Goal: Task Accomplishment & Management: Manage account settings

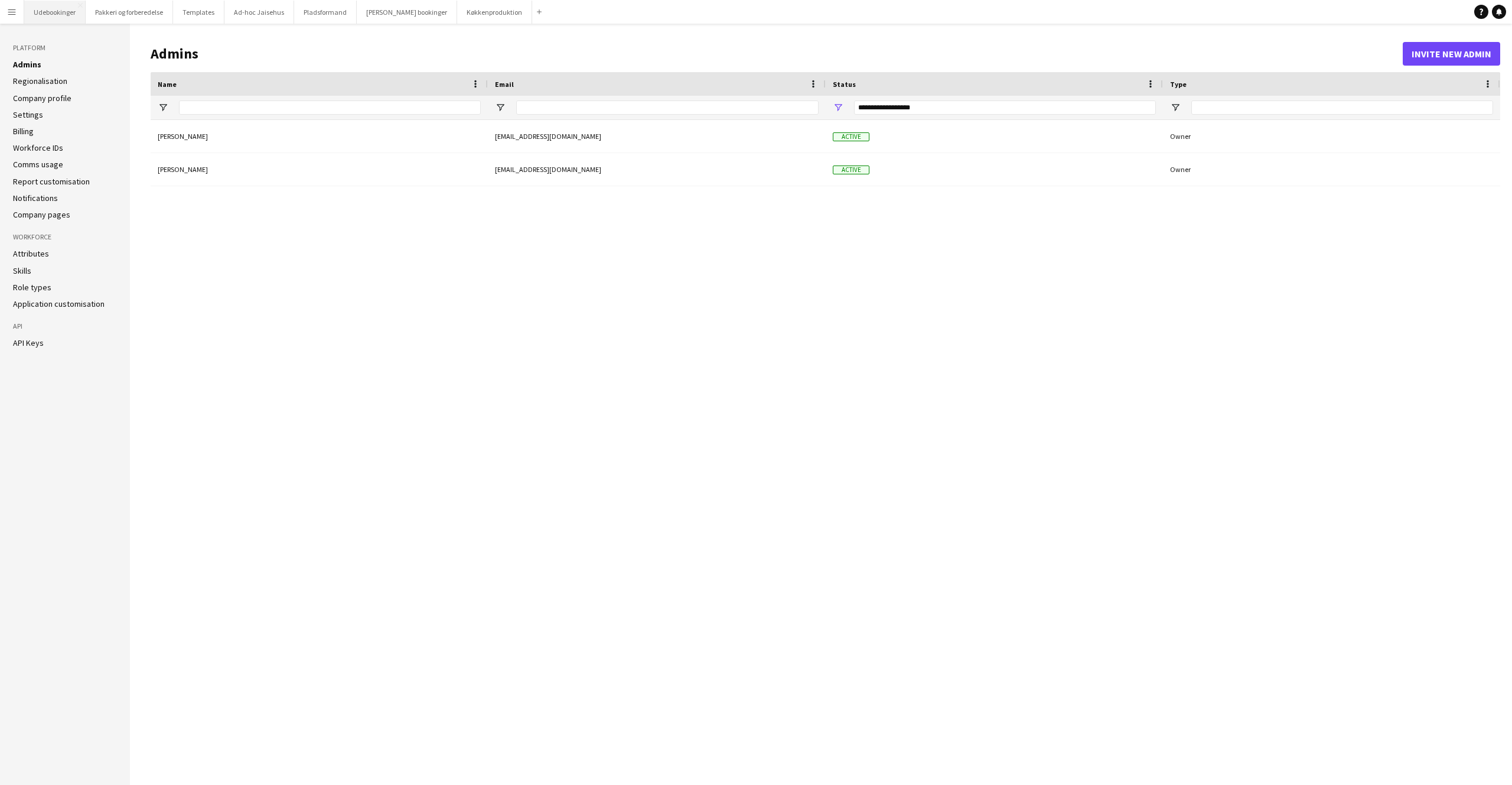
click at [69, 17] on button "Udebookinger Close" at bounding box center [55, 12] width 61 height 23
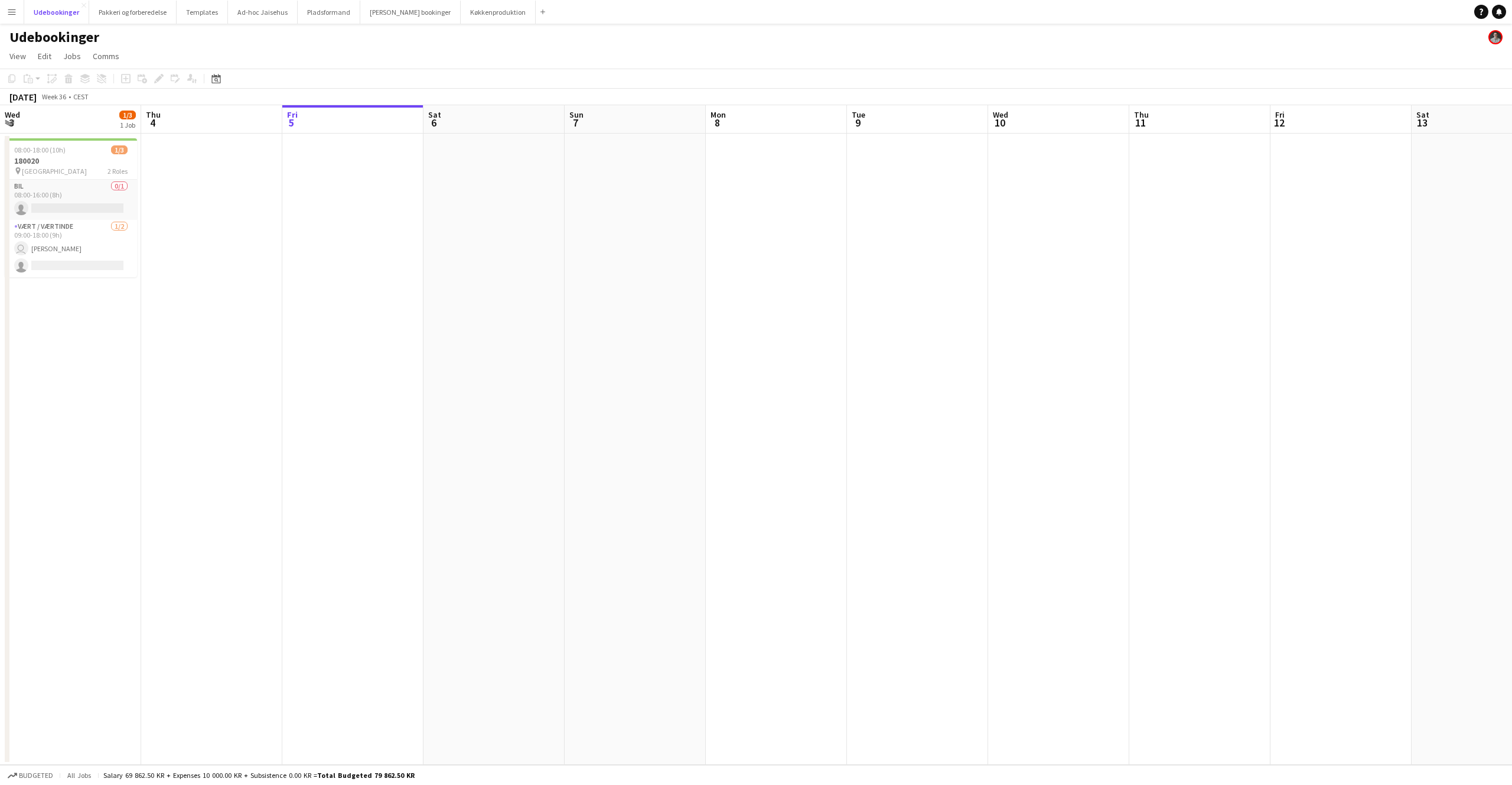
scroll to position [0, 309]
click at [55, 175] on app-job-card "08:00-18:00 (10h) 1/3 180020 pin Aalborg 2 Roles Bil 0/1 08:00-16:00 (8h) singl…" at bounding box center [43, 208] width 132 height 139
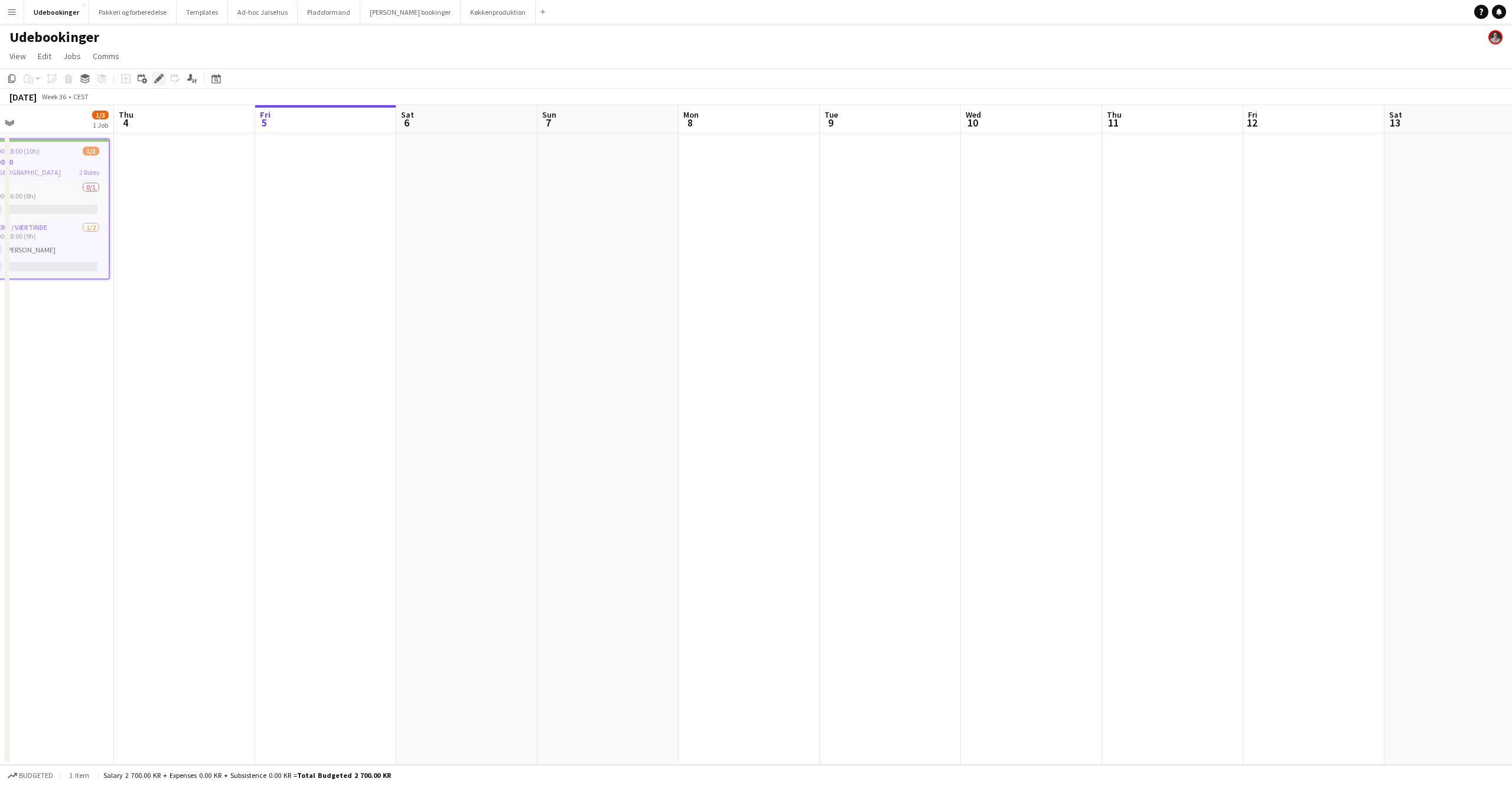
click at [164, 77] on div "Edit" at bounding box center [159, 78] width 14 height 14
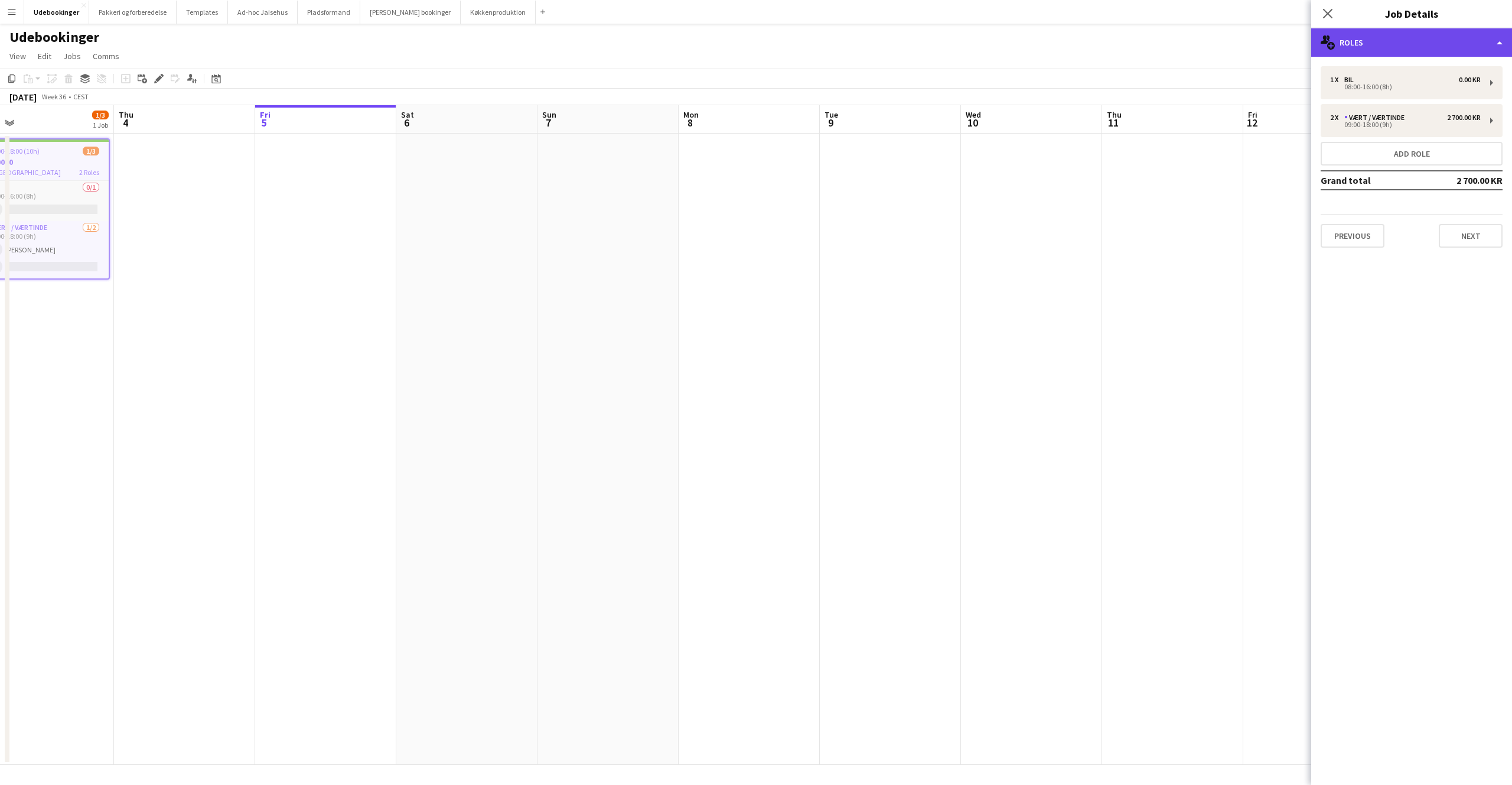
click at [1438, 41] on div "multiple-users-add Roles" at bounding box center [1412, 43] width 201 height 29
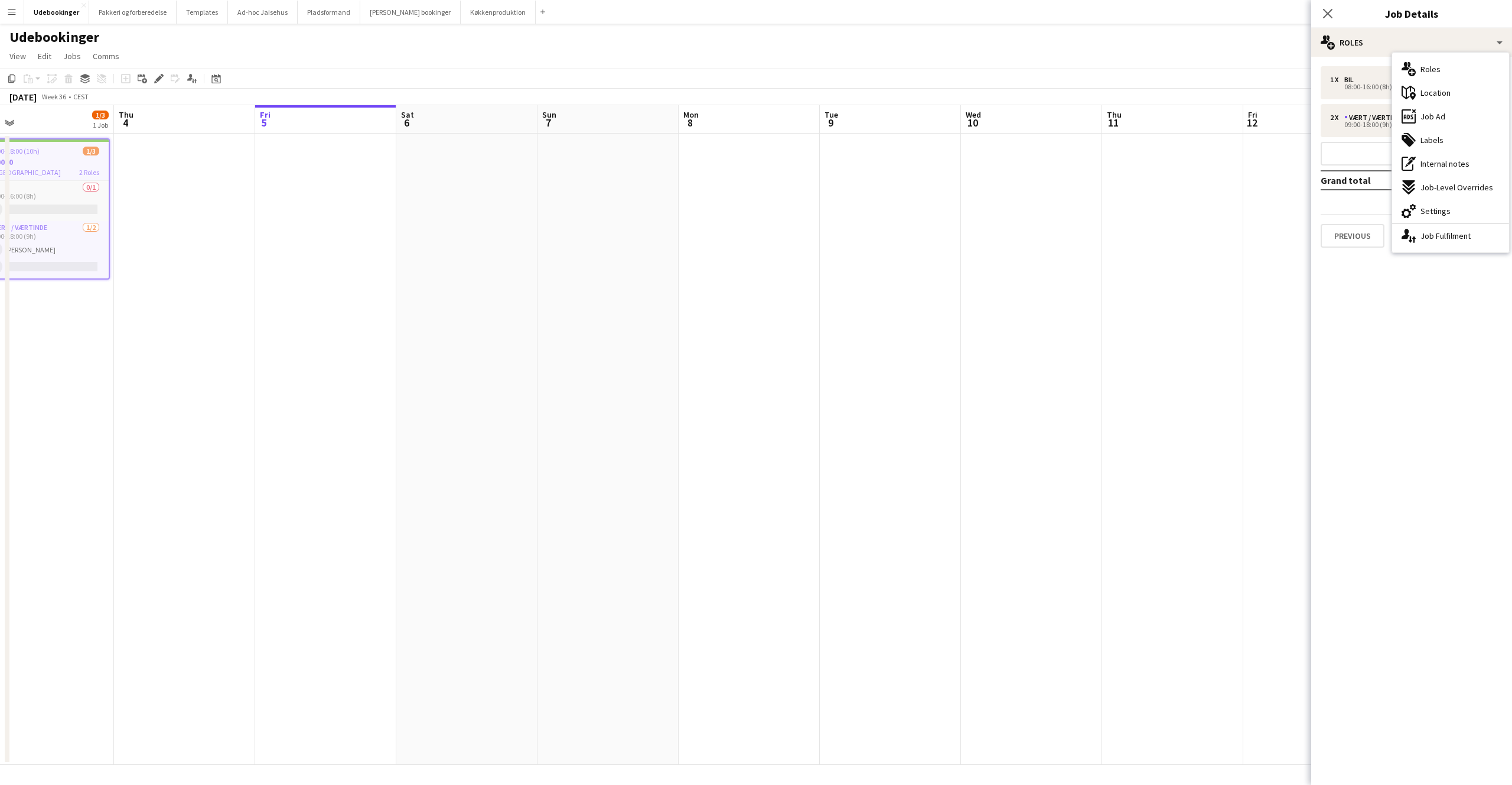
click at [1430, 117] on span "Job Ad" at bounding box center [1433, 116] width 25 height 11
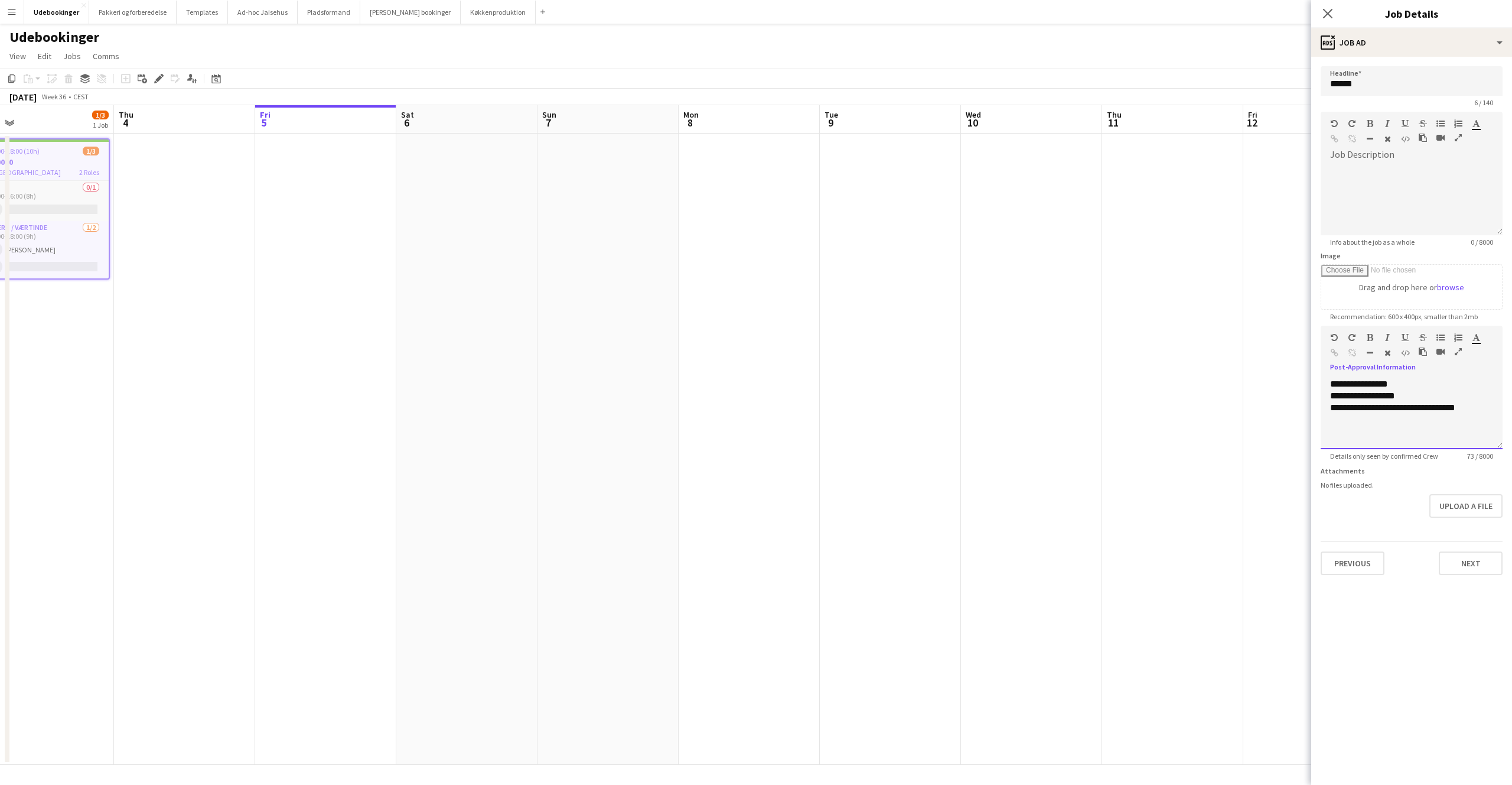
drag, startPoint x: 1328, startPoint y: 367, endPoint x: 1403, endPoint y: 368, distance: 75.0
click at [1411, 368] on div "default Heading 1 Heading 2 Heading 3 Heading 4 Heading 5 Heading 6 Heading 7 P…" at bounding box center [1412, 348] width 182 height 45
click at [1431, 172] on div at bounding box center [1412, 200] width 182 height 71
click at [1446, 546] on div "Previous Next" at bounding box center [1412, 558] width 182 height 34
click at [1450, 554] on button "Next" at bounding box center [1470, 563] width 64 height 24
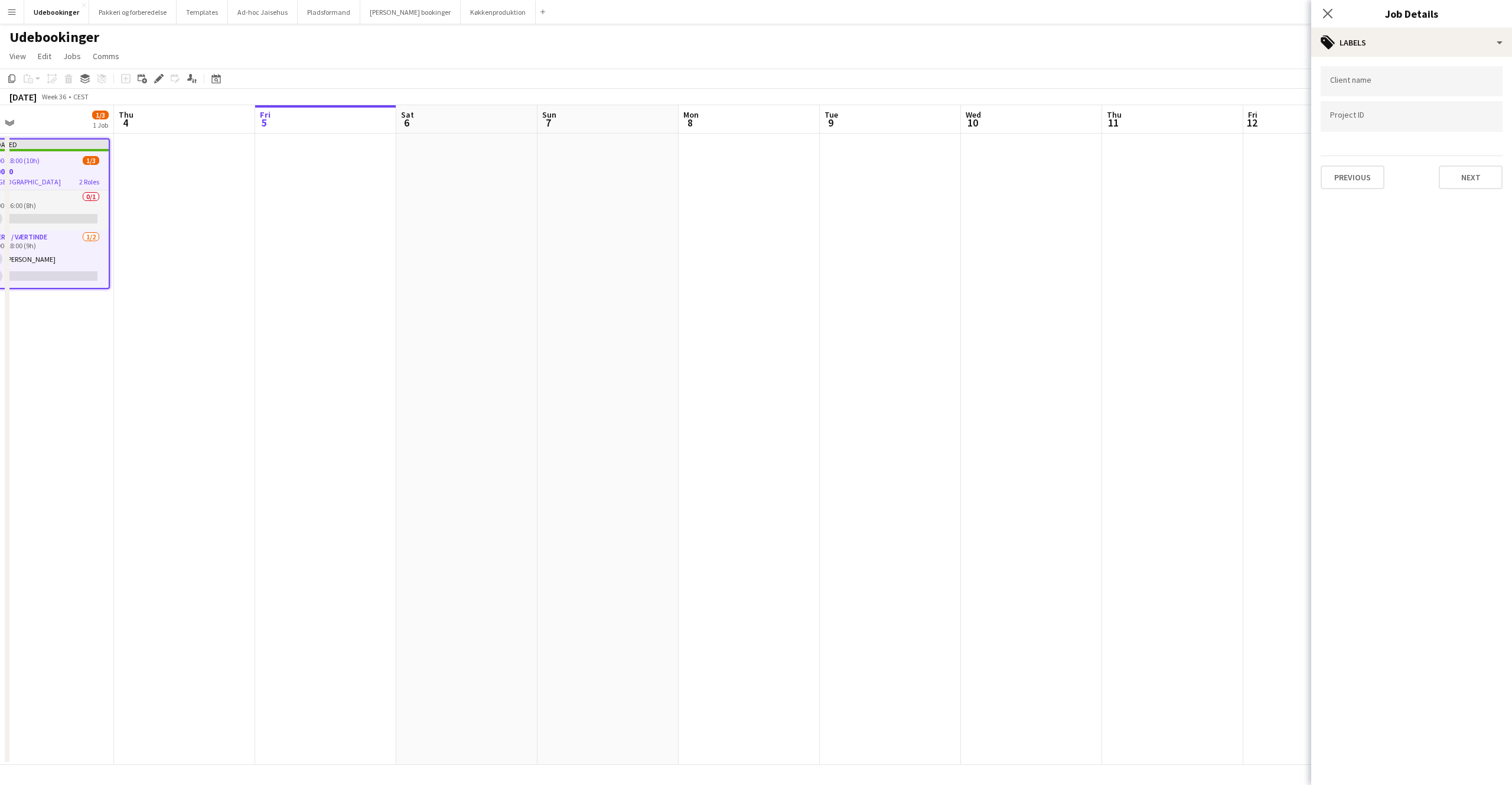
click at [1142, 402] on app-date-cell at bounding box center [1173, 449] width 141 height 631
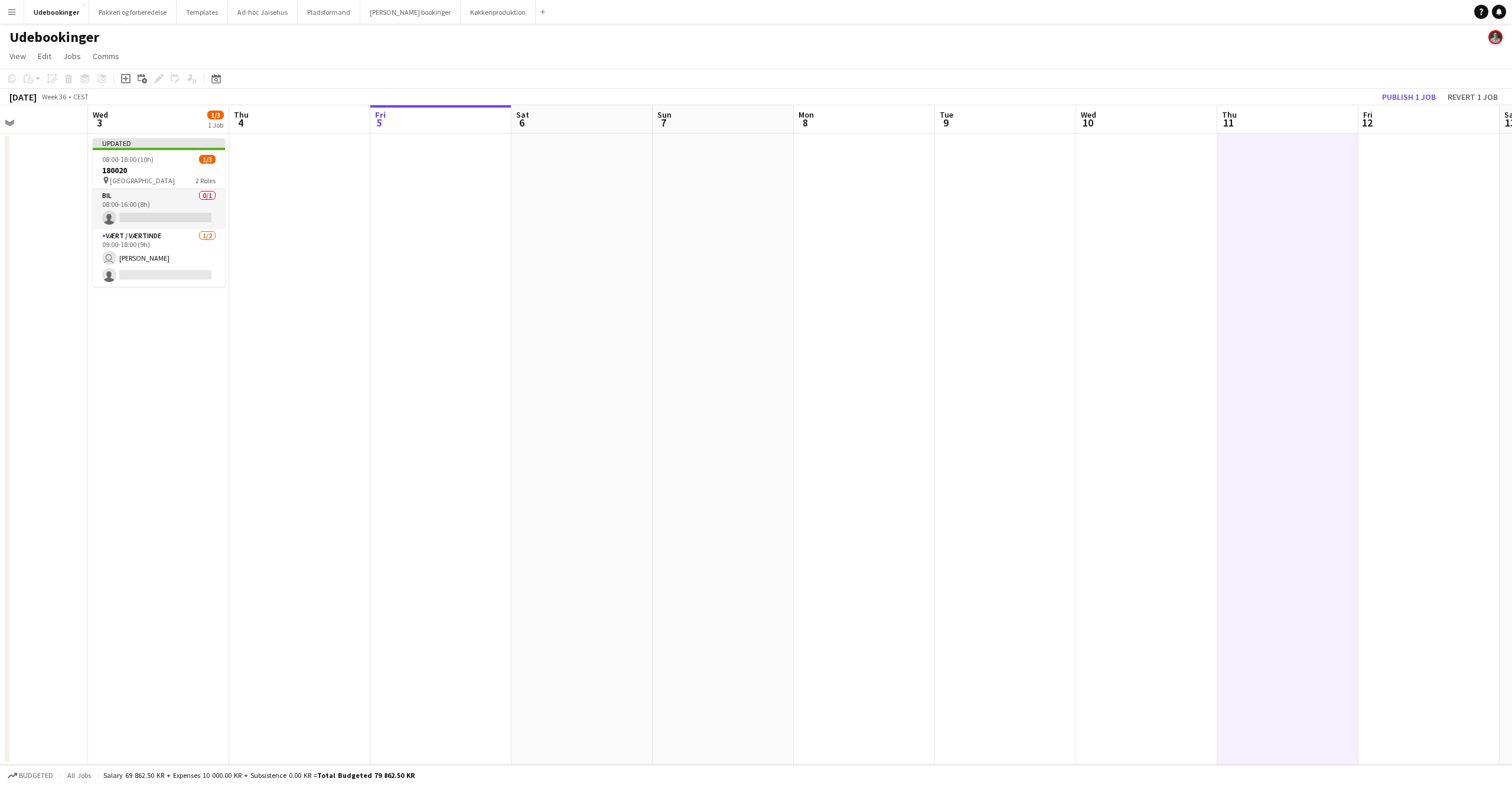
scroll to position [0, 256]
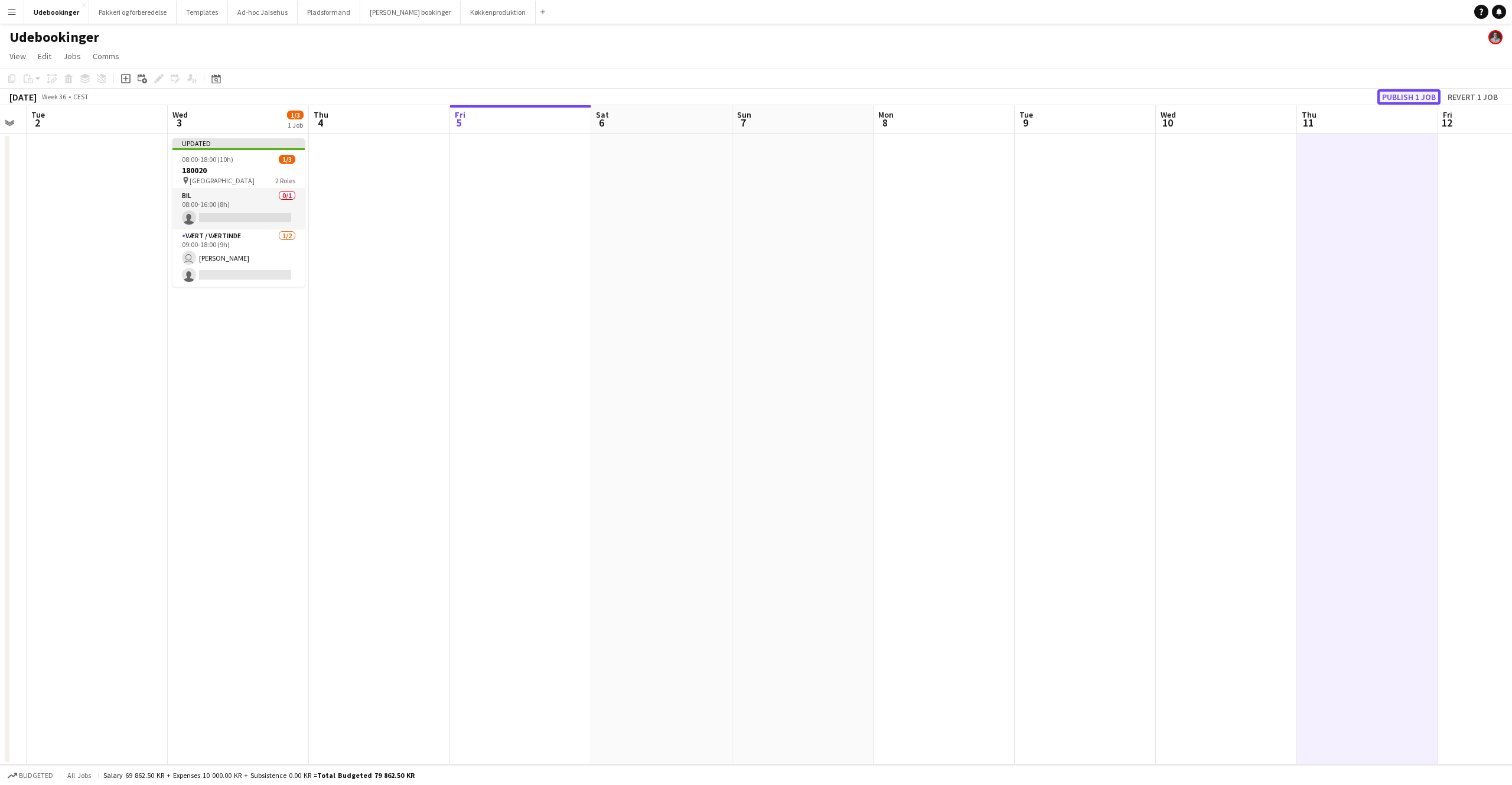
click at [1407, 99] on button "Publish 1 job" at bounding box center [1409, 97] width 63 height 15
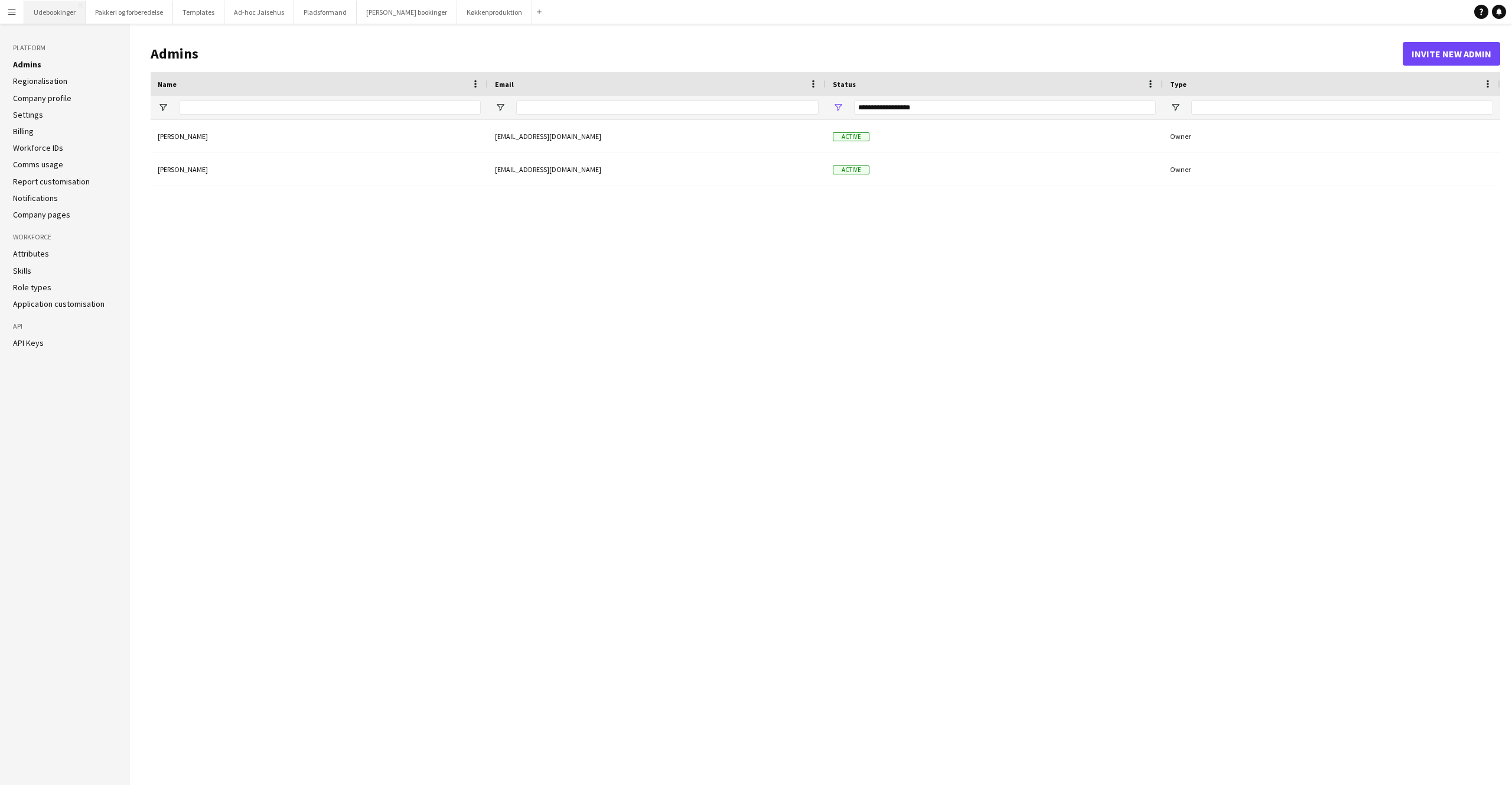
click at [50, 14] on button "Udebookinger Close" at bounding box center [55, 12] width 61 height 23
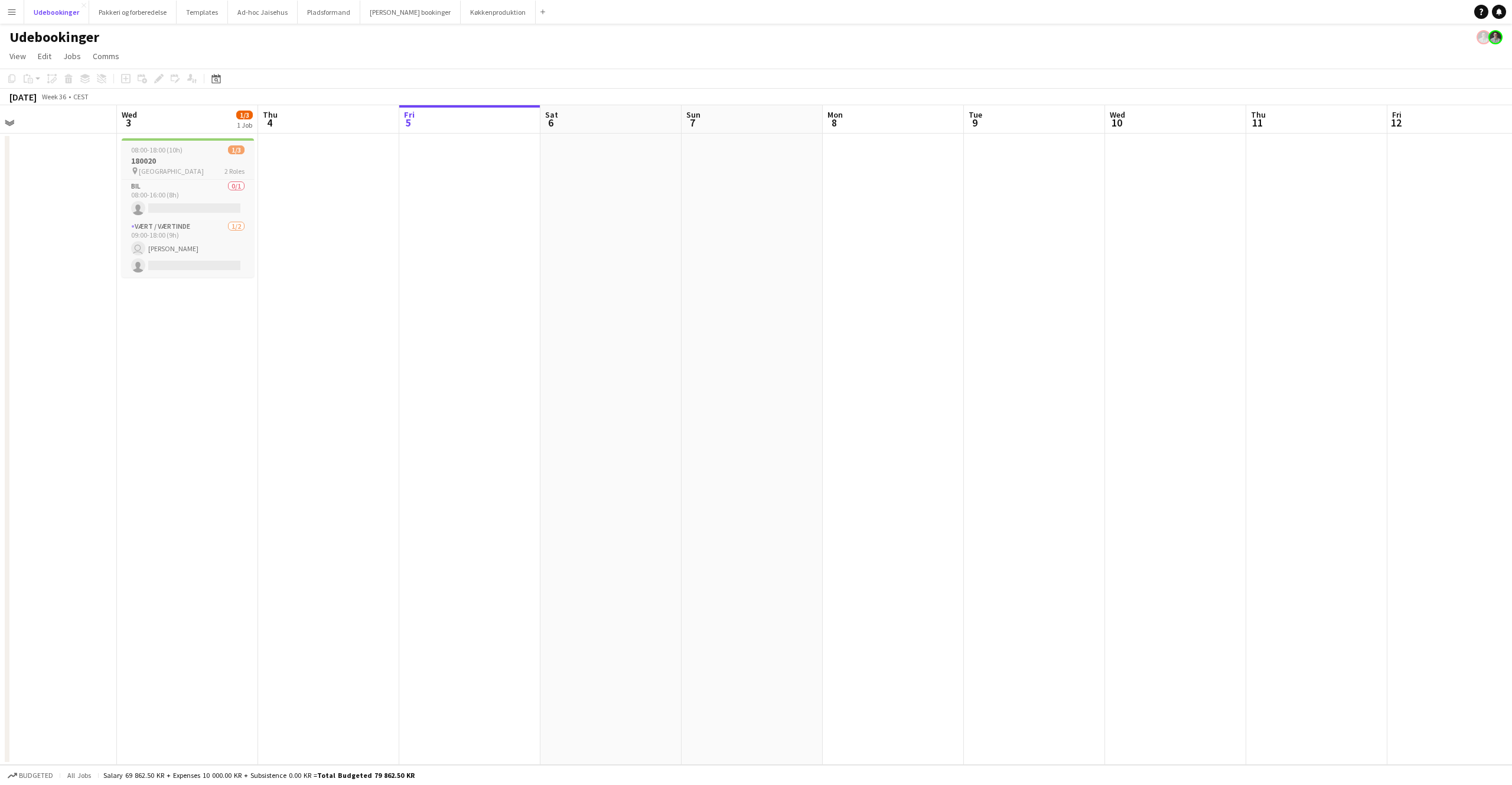
scroll to position [0, 298]
click at [214, 158] on h3 "180020" at bounding box center [197, 161] width 132 height 11
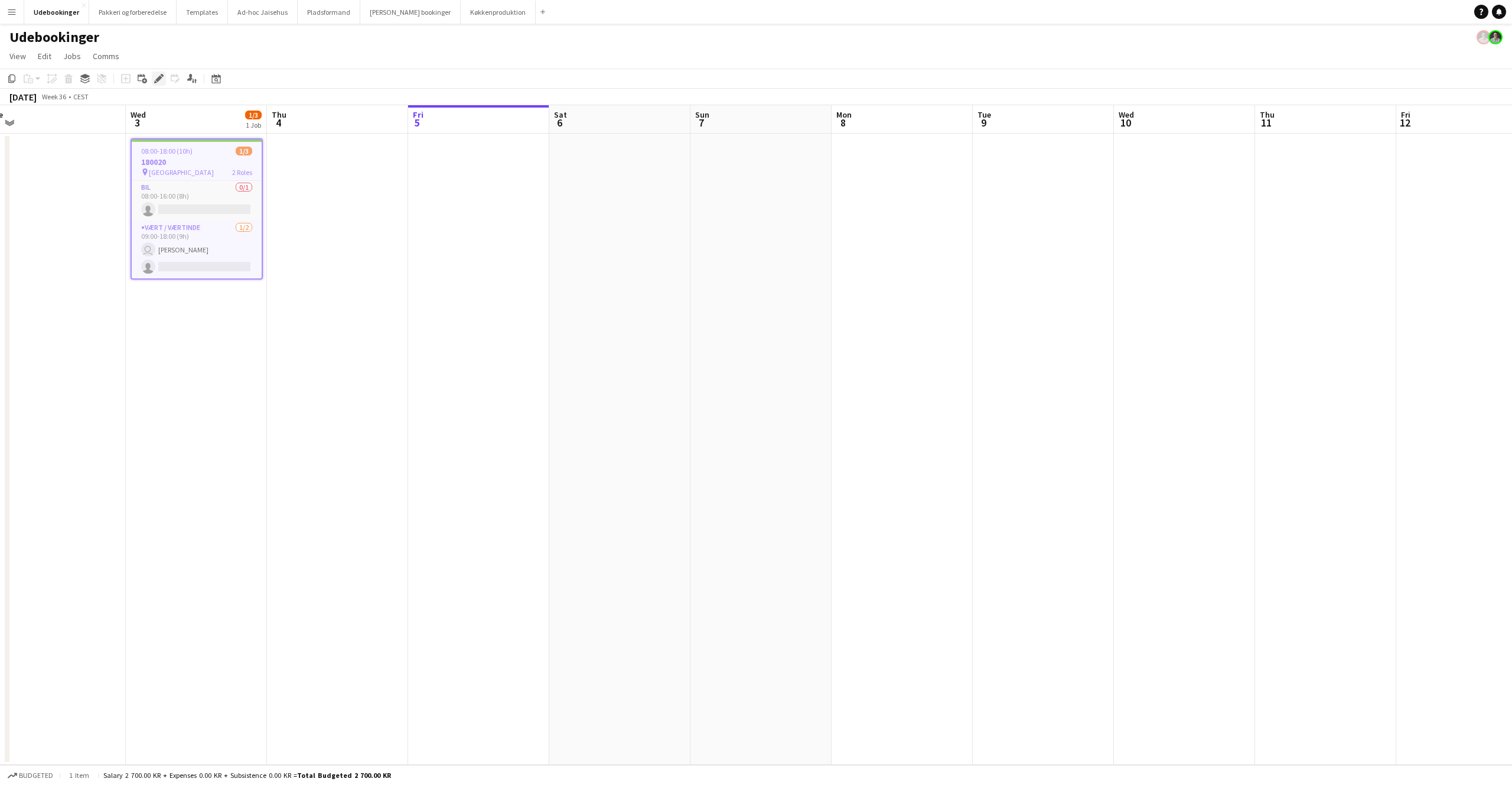
click at [163, 79] on icon "Edit" at bounding box center [159, 78] width 10 height 10
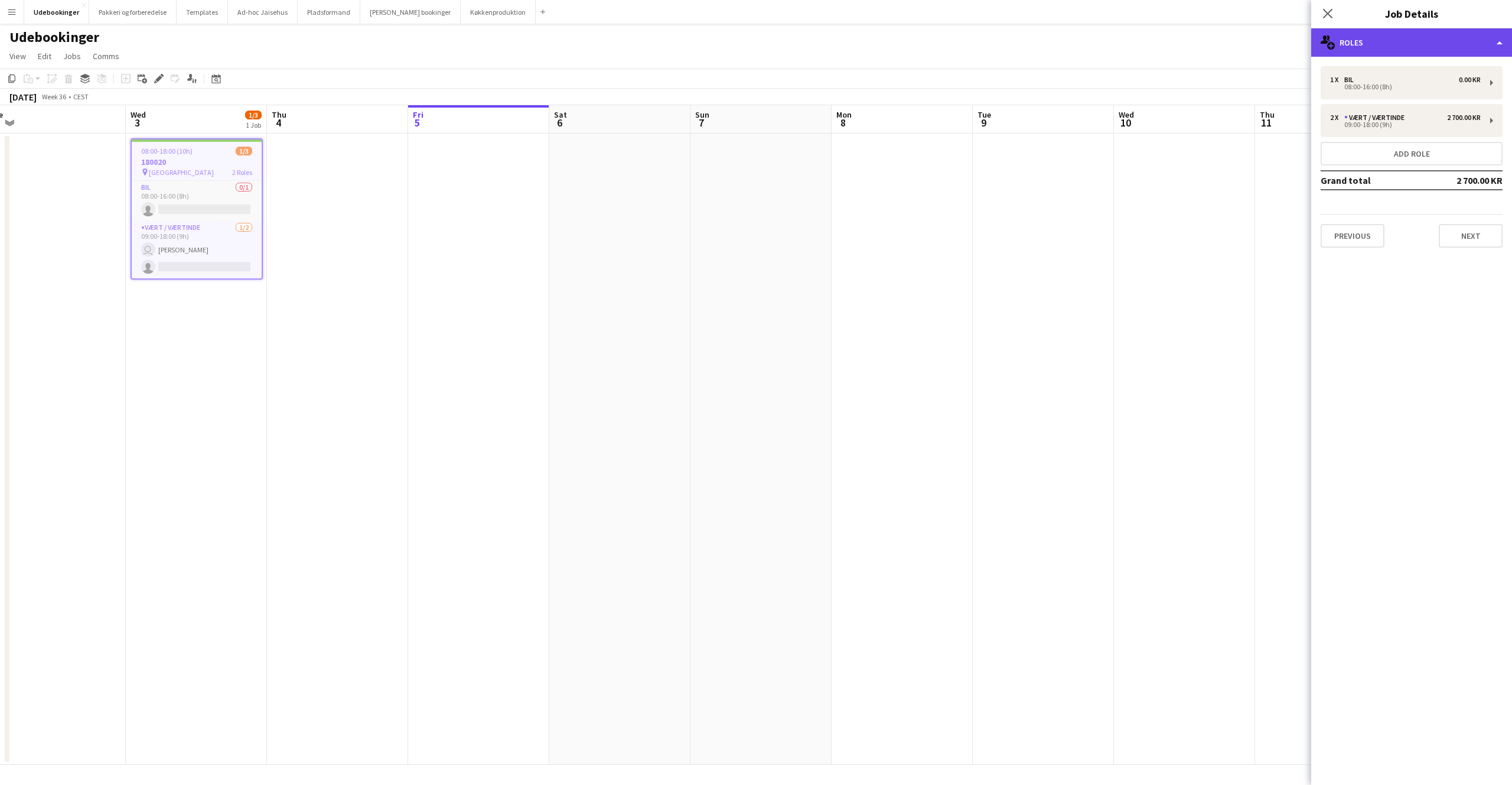
click at [1406, 35] on div "multiple-users-add Roles" at bounding box center [1412, 43] width 201 height 29
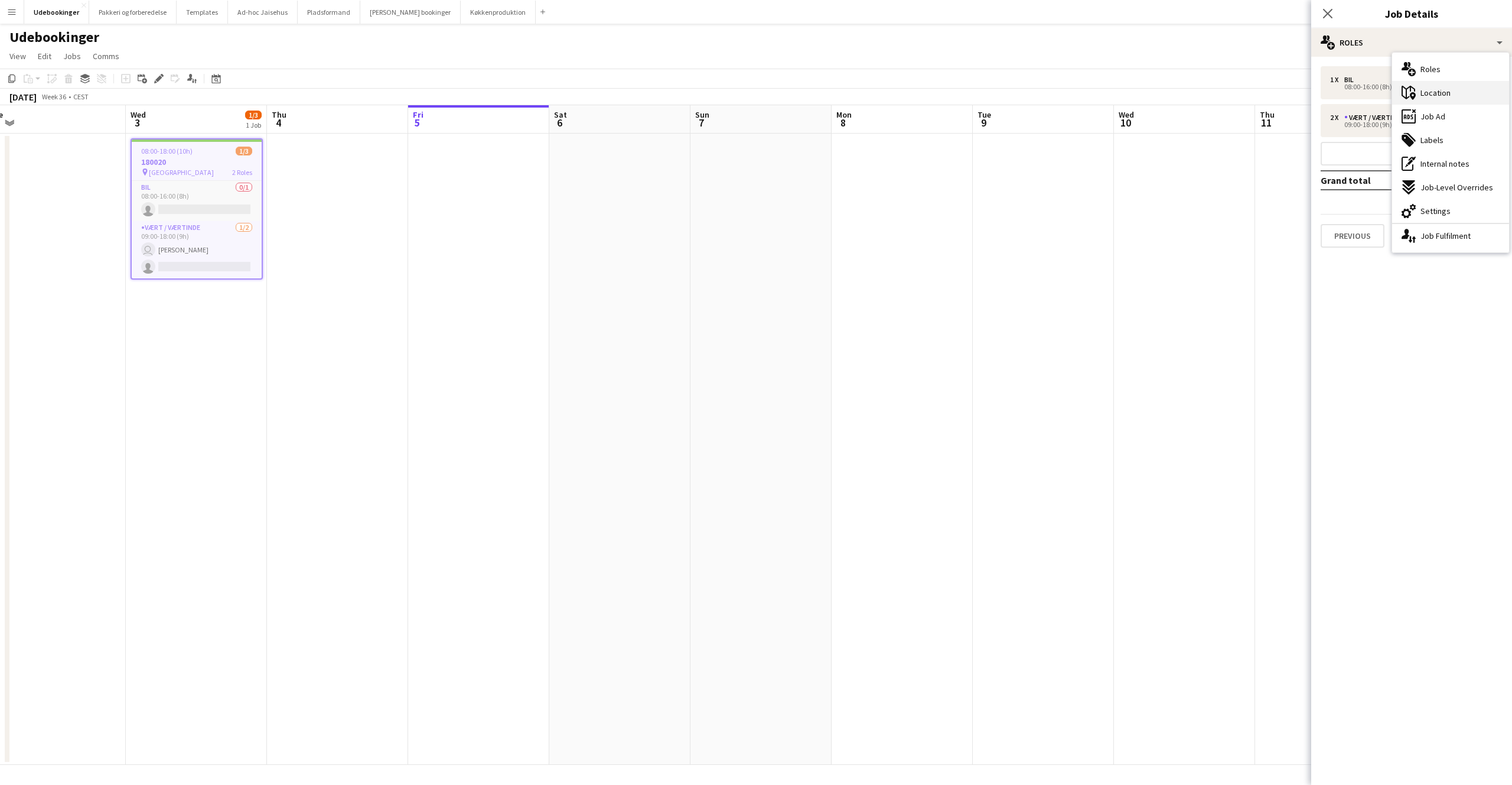
click at [1431, 90] on span "Location" at bounding box center [1435, 93] width 30 height 11
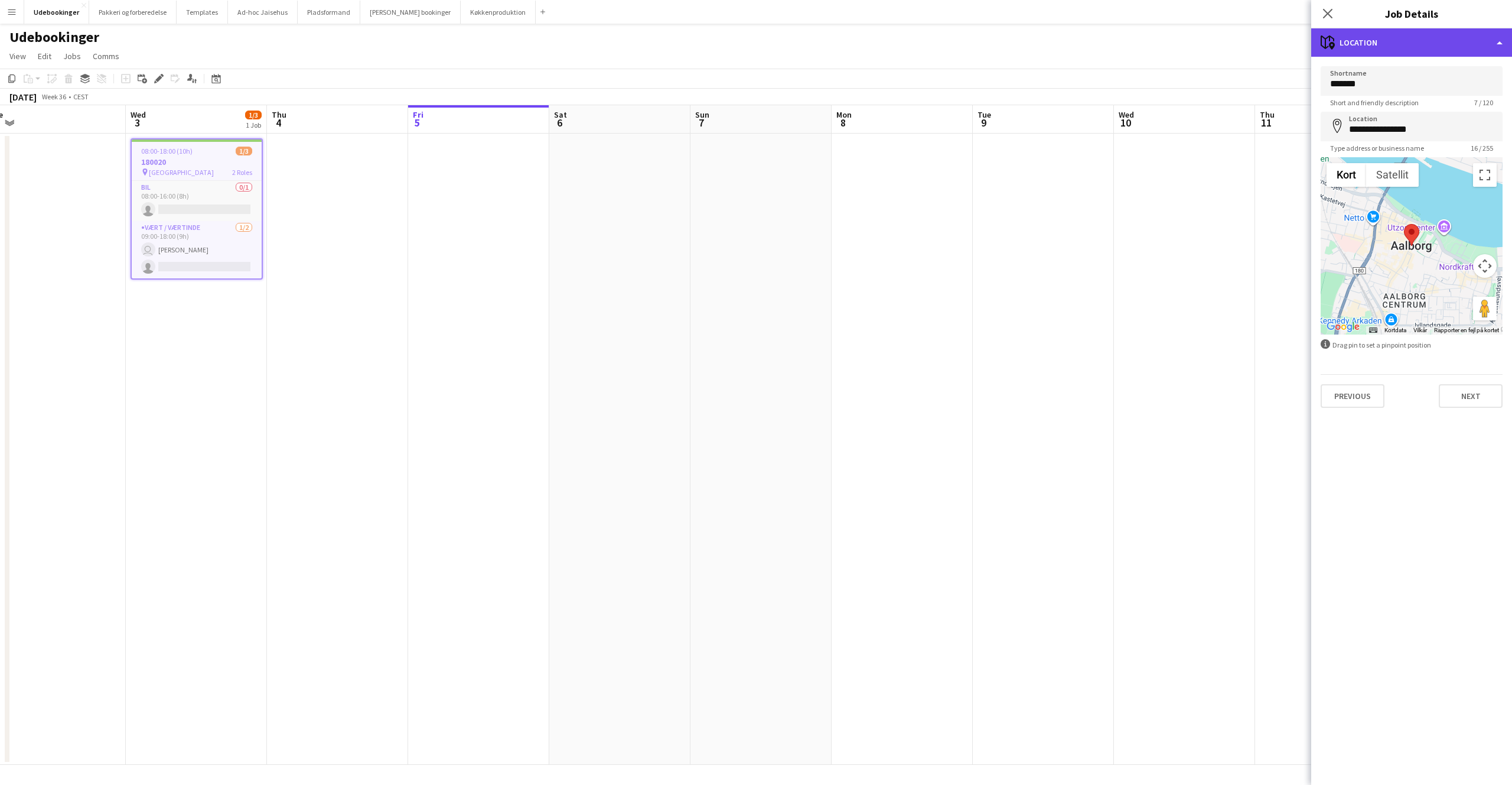
click at [1406, 46] on div "maps-pin-1 Location" at bounding box center [1412, 43] width 201 height 29
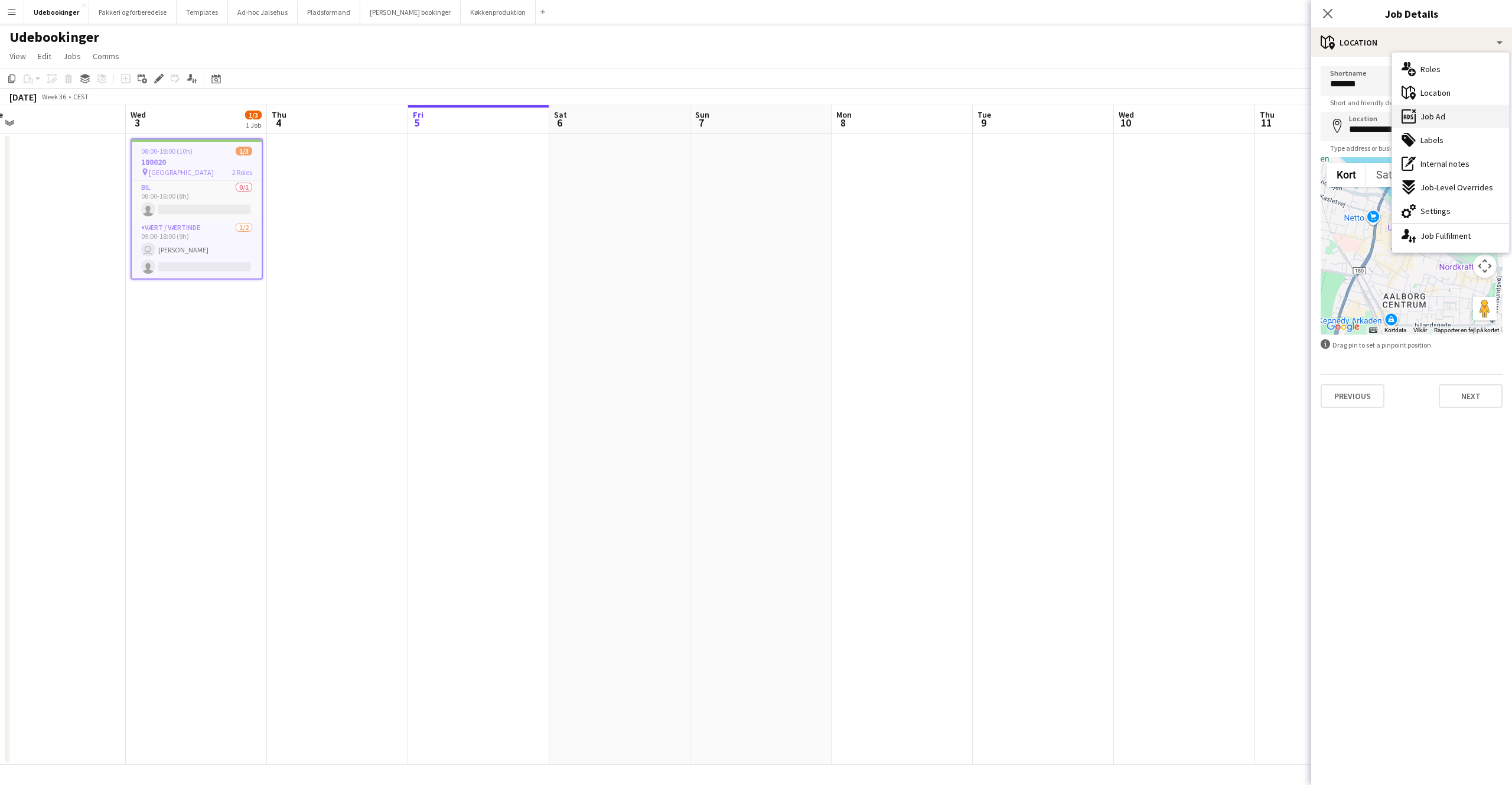
click at [1430, 123] on div "ads-window Job Ad" at bounding box center [1451, 116] width 117 height 24
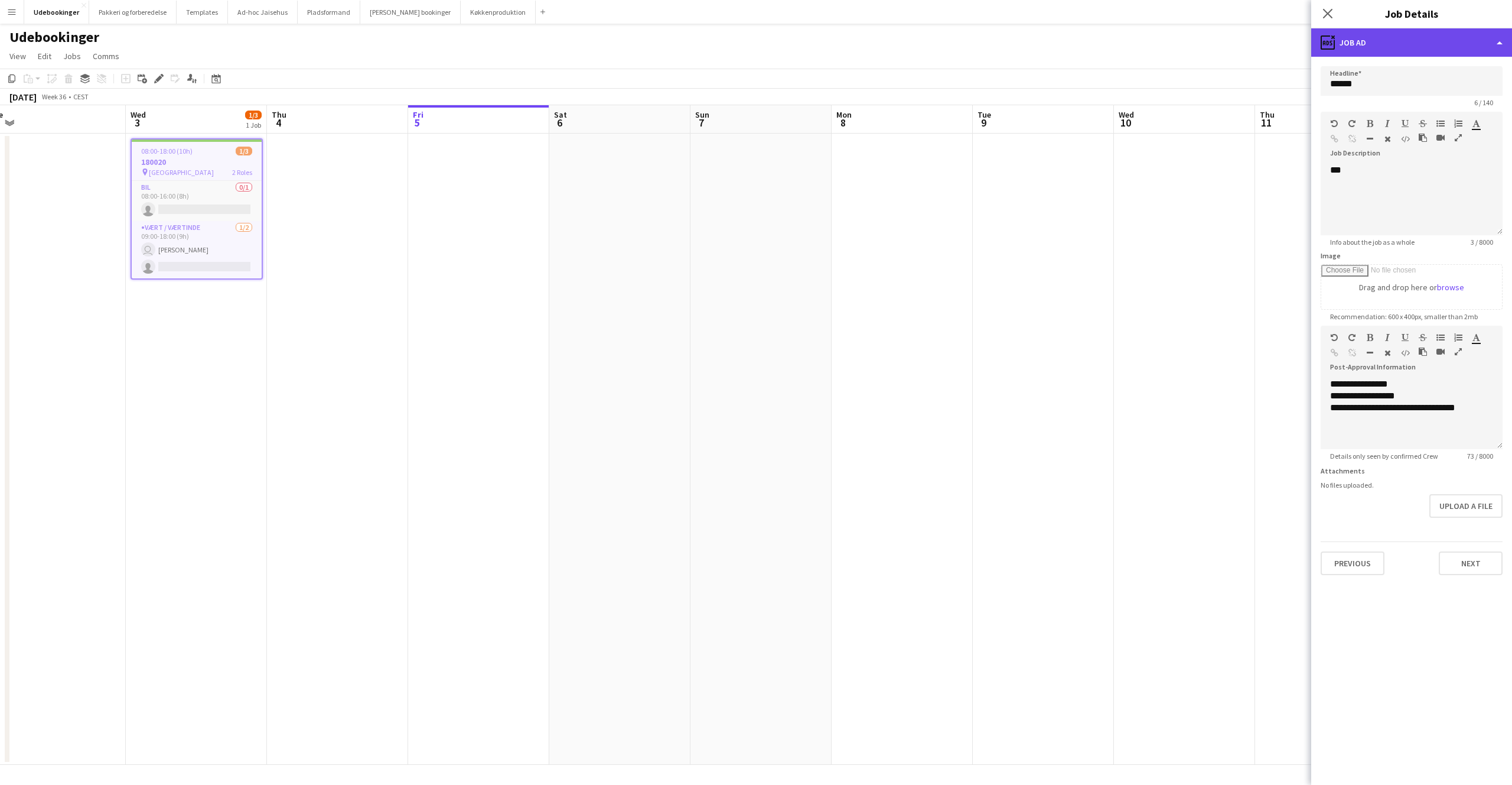
click at [1403, 47] on div "ads-window Job Ad" at bounding box center [1412, 43] width 201 height 29
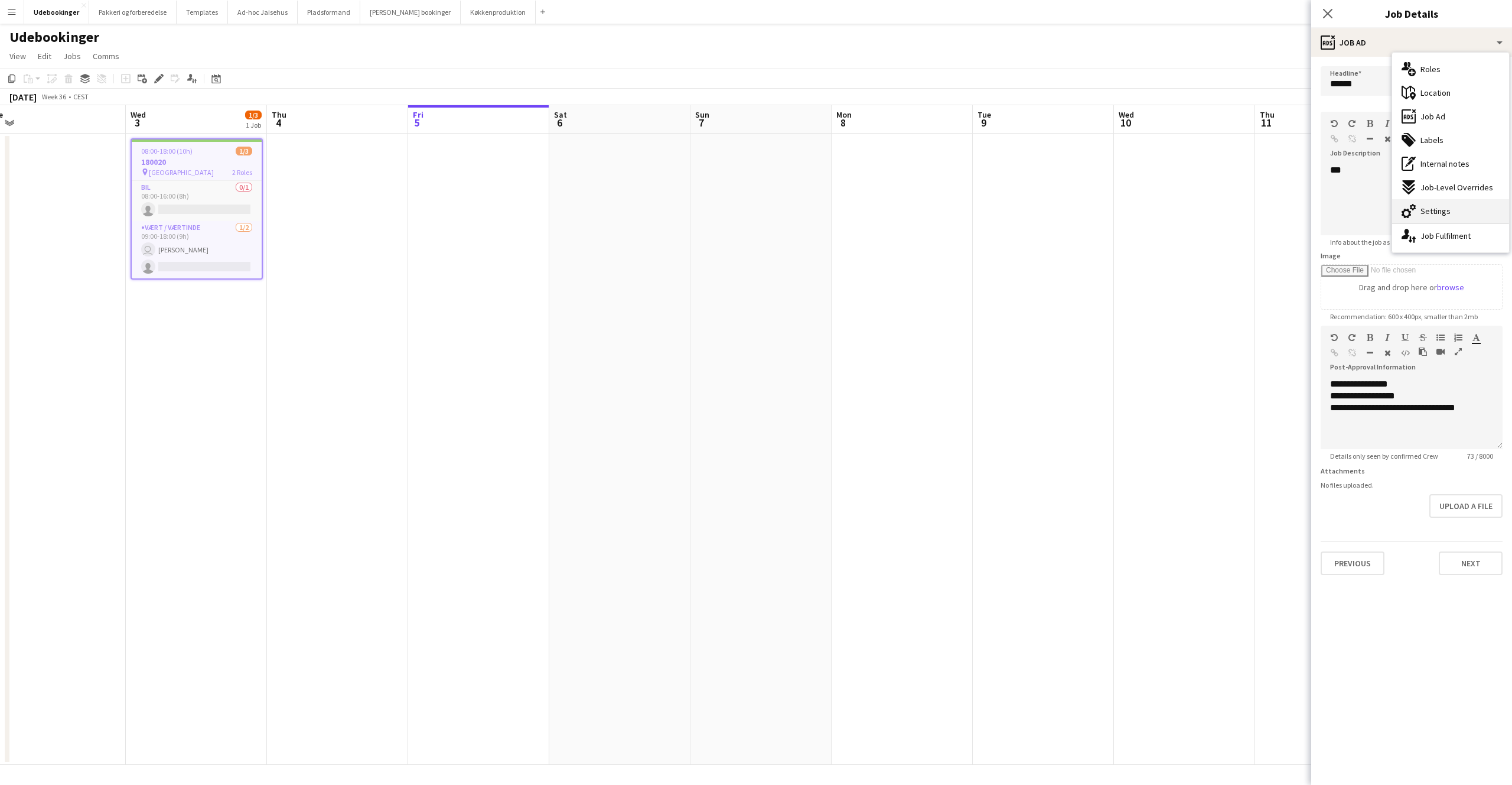
click at [1464, 220] on div "cog-double-3 Settings" at bounding box center [1451, 211] width 117 height 24
